Goal: Share content

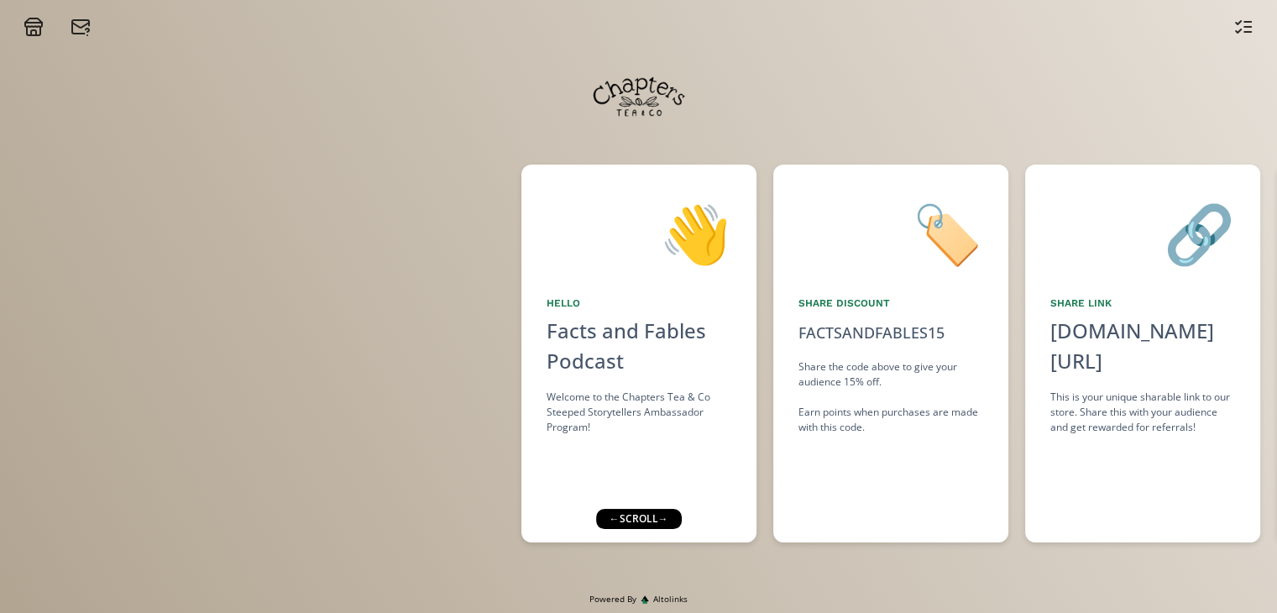
click at [638, 520] on div "← scroll →" at bounding box center [639, 519] width 86 height 20
click at [829, 472] on div "🏷️ Share Discount FACTSANDFABLES15 click to copy Share the code above to give y…" at bounding box center [890, 354] width 235 height 378
click at [668, 522] on div "← scroll →" at bounding box center [639, 519] width 86 height 20
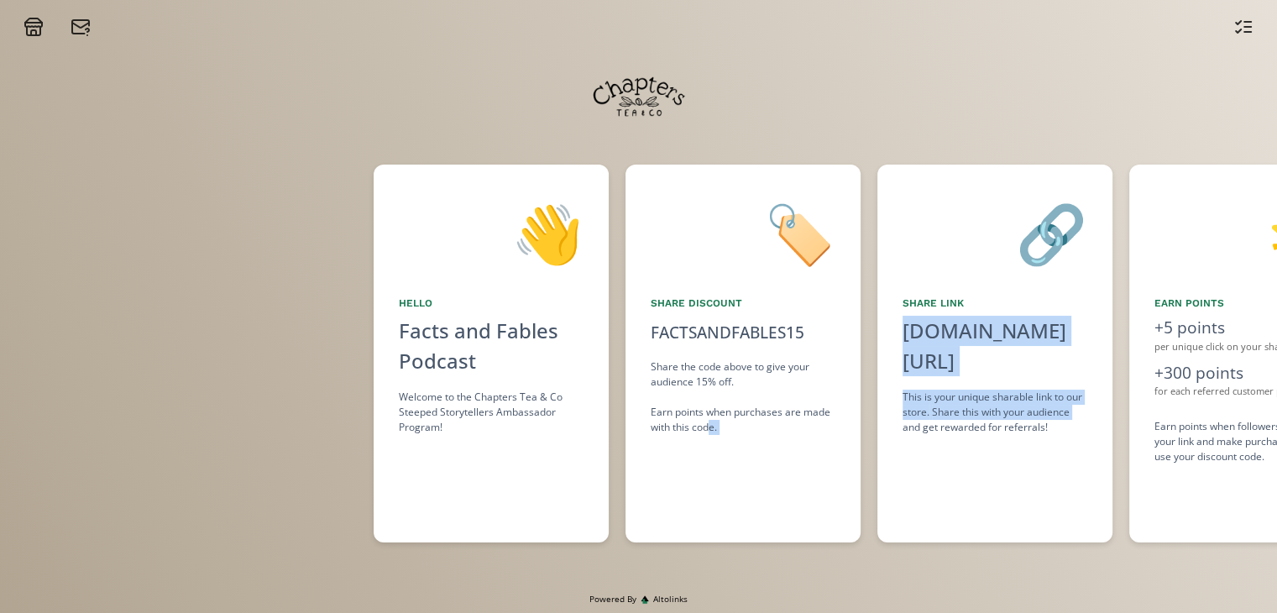
drag, startPoint x: 859, startPoint y: 519, endPoint x: 769, endPoint y: 501, distance: 91.5
click at [769, 501] on div "👋 Hello Facts and Fables Podcast Welcome to the Chapters Tea & Co Steeped Story…" at bounding box center [638, 353] width 1277 height 395
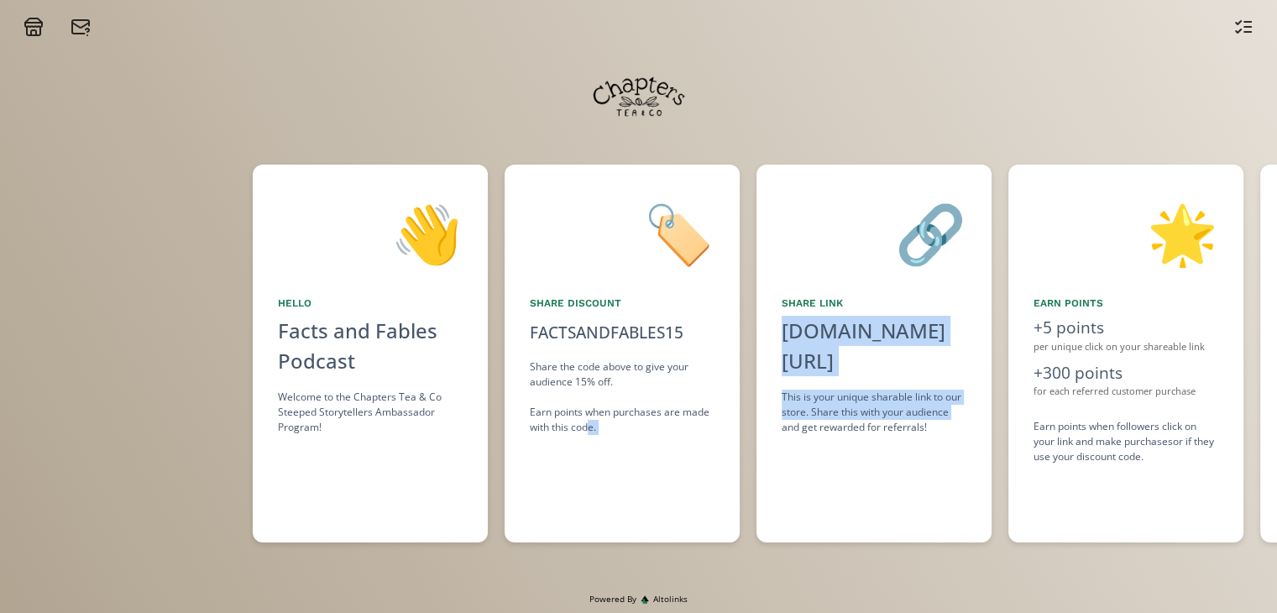
click at [658, 483] on div "🏷️ Share Discount FACTSANDFABLES15 click to copy Share the code above to give y…" at bounding box center [622, 354] width 235 height 378
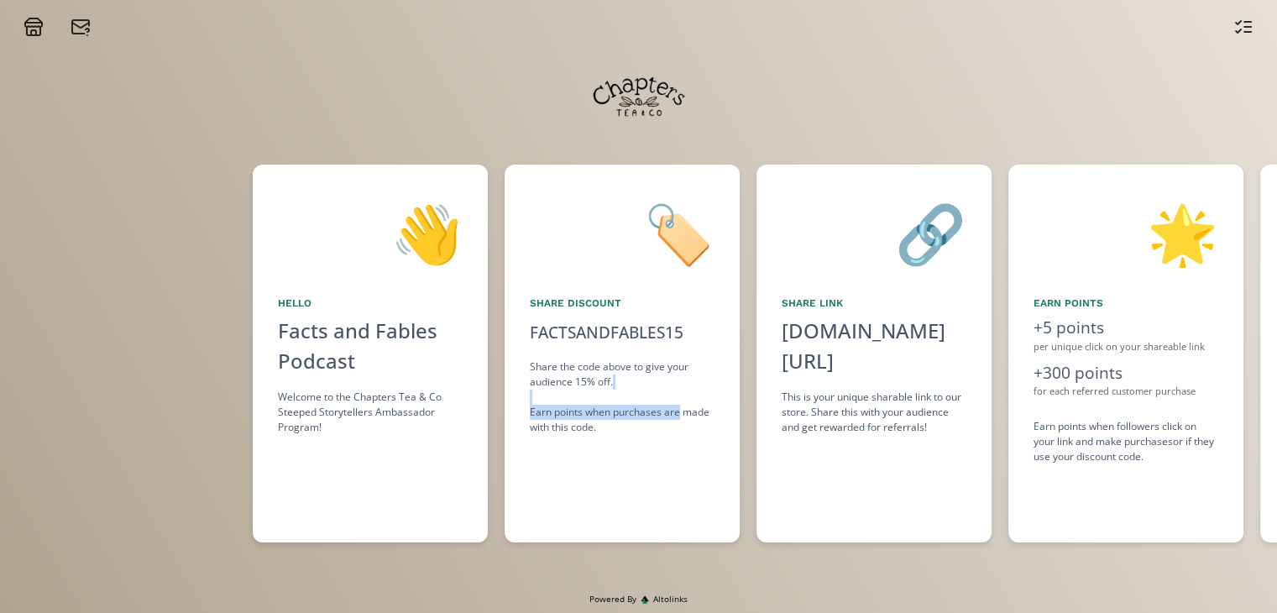
drag, startPoint x: 677, startPoint y: 408, endPoint x: 601, endPoint y: 402, distance: 75.8
click at [601, 402] on div "Share the code above to give your audience 15% off. Earn points when purchases …" at bounding box center [622, 397] width 185 height 76
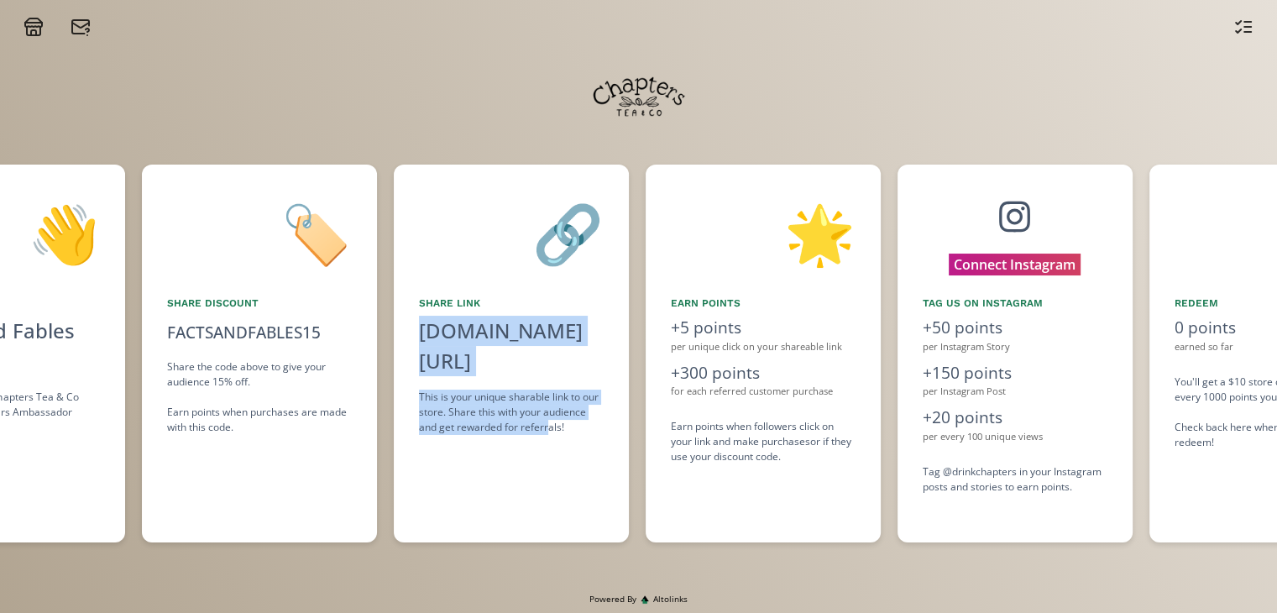
scroll to position [0, 607]
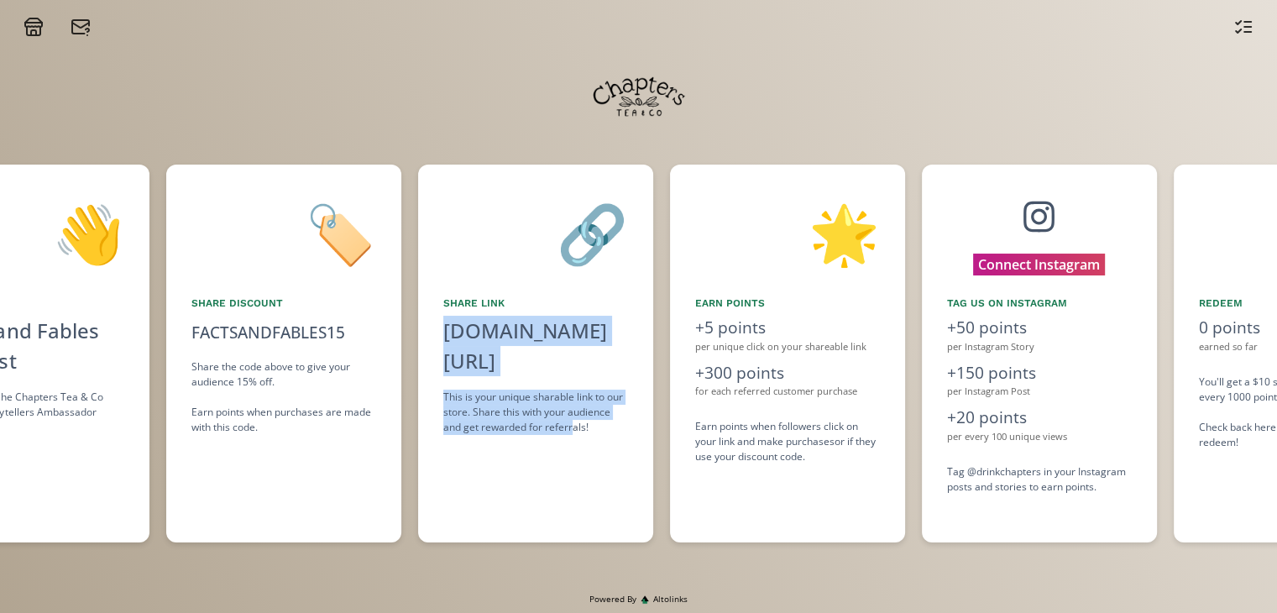
drag, startPoint x: 683, startPoint y: 505, endPoint x: 570, endPoint y: 484, distance: 114.4
click at [570, 484] on div "👋 Hello Facts and Fables Podcast Welcome to the Chapters Tea & Co Steeped Story…" at bounding box center [638, 353] width 1277 height 395
click at [571, 484] on div "🔗 Share Link [DOMAIN_NAME][URL] click to copy This is your unique sharable link…" at bounding box center [535, 354] width 235 height 378
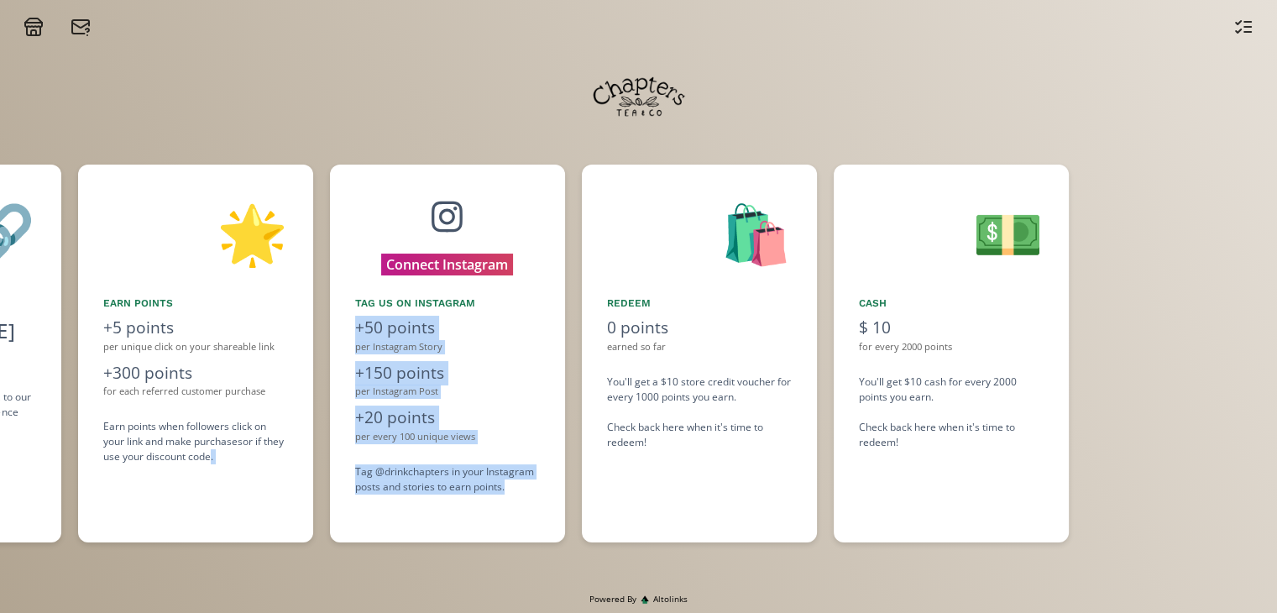
scroll to position [0, 1211]
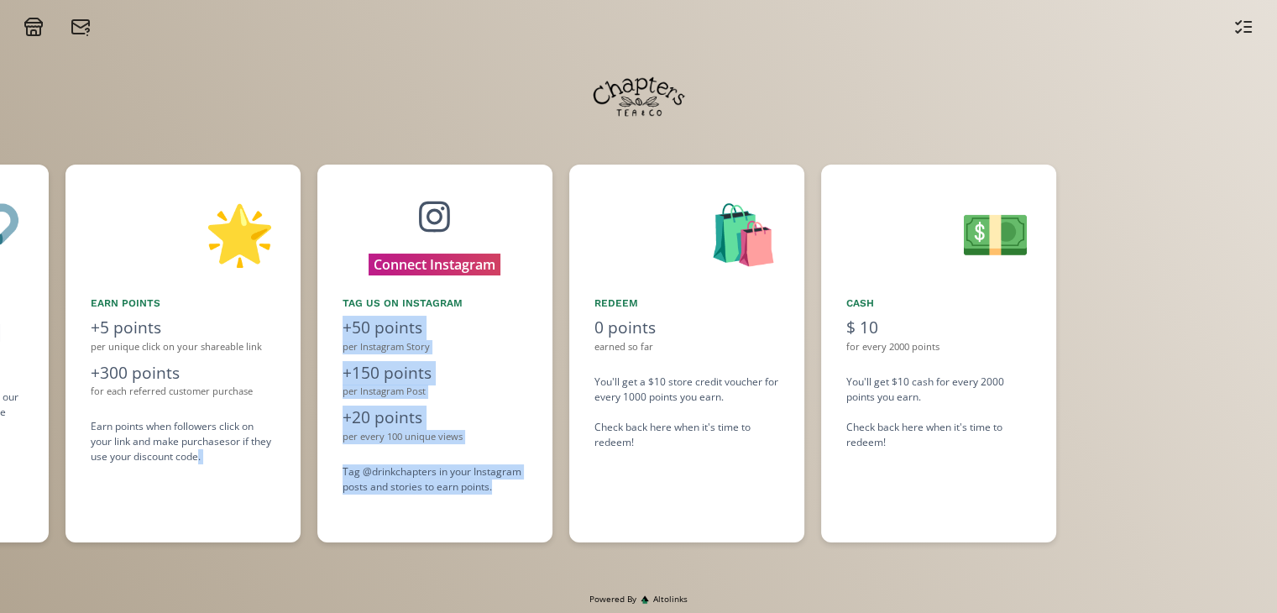
drag, startPoint x: 731, startPoint y: 515, endPoint x: 530, endPoint y: 493, distance: 202.7
click at [530, 493] on div "👋 Hello Facts and Fables Podcast Welcome to the Chapters Tea & Co Steeped Story…" at bounding box center [638, 353] width 1277 height 395
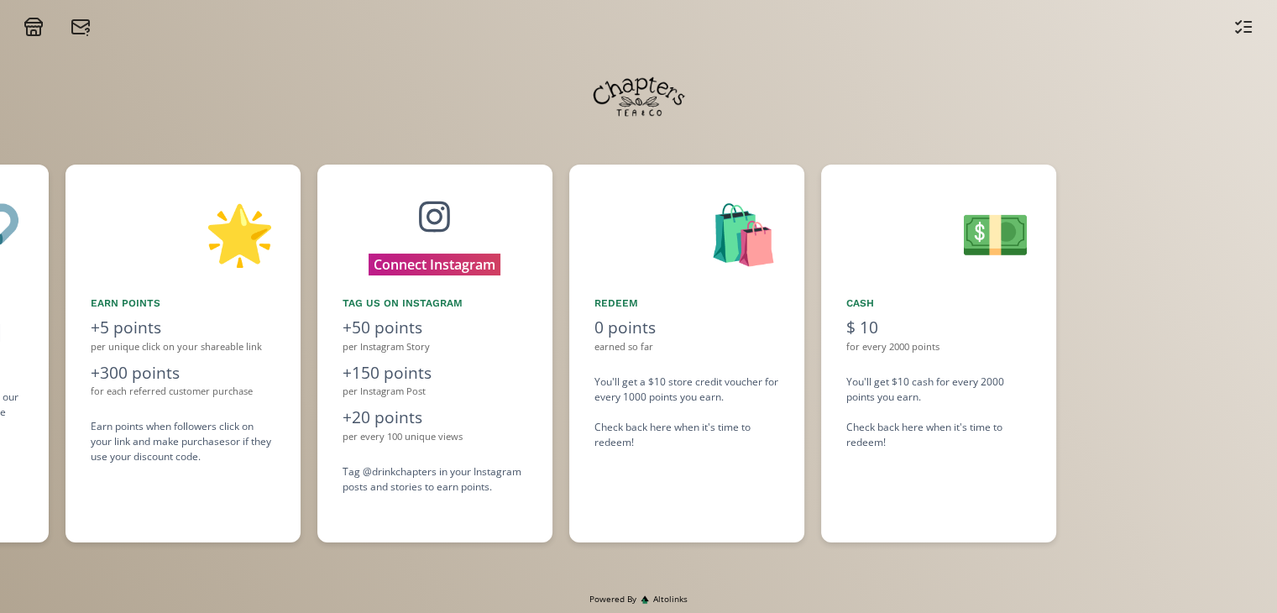
click at [650, 498] on div "🛍️ Redeem 0 points earned so far You'll get a $10 store credit voucher for ever…" at bounding box center [686, 354] width 235 height 378
